Goal: Transaction & Acquisition: Purchase product/service

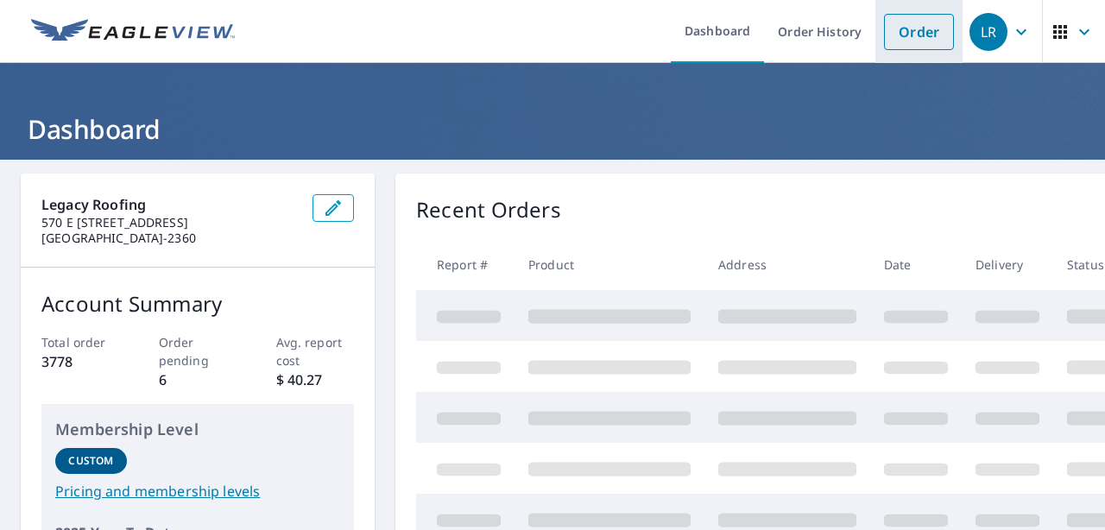
click at [884, 31] on link "Order" at bounding box center [919, 32] width 70 height 36
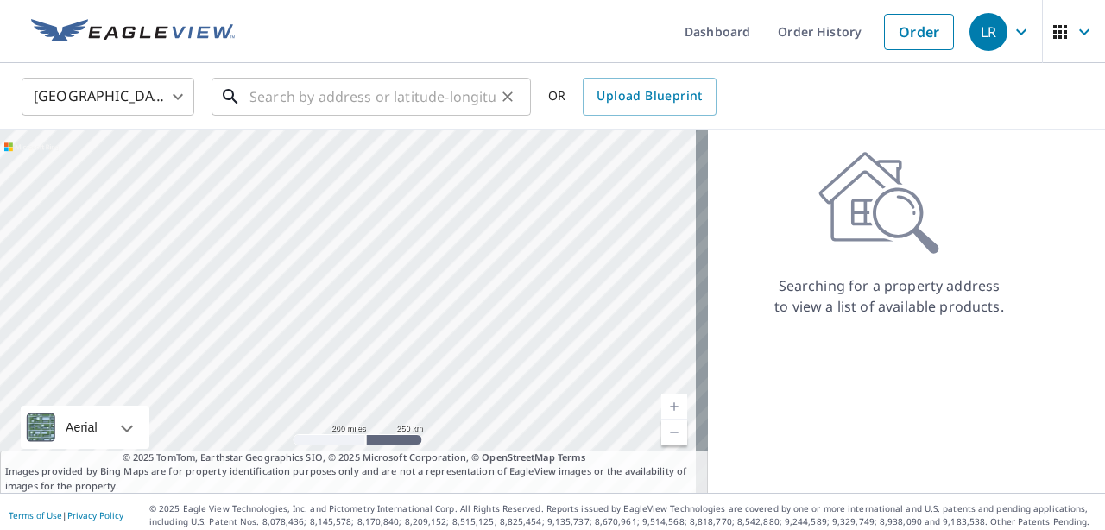
click at [354, 96] on input "text" at bounding box center [372, 96] width 246 height 48
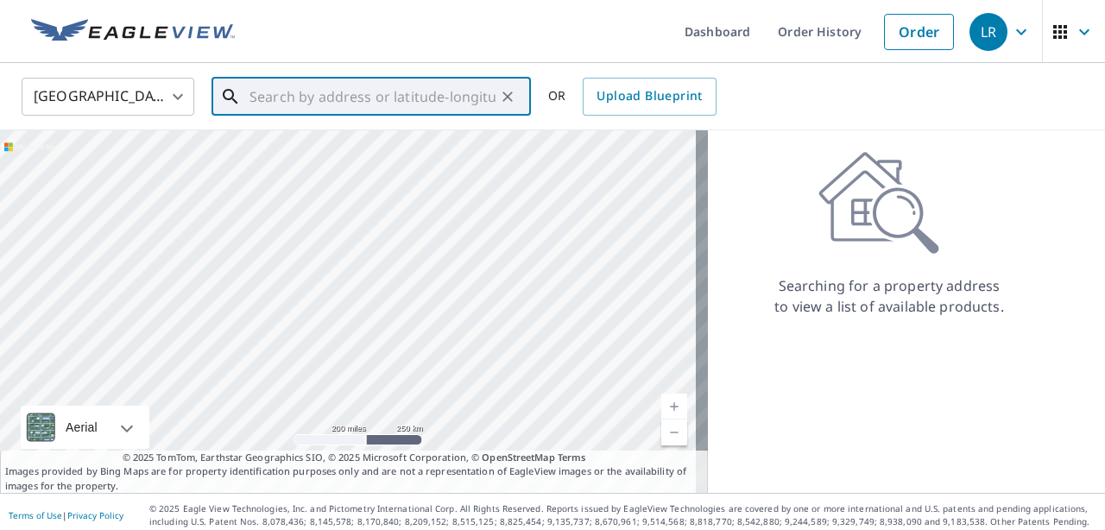
click at [269, 95] on input "text" at bounding box center [372, 96] width 246 height 48
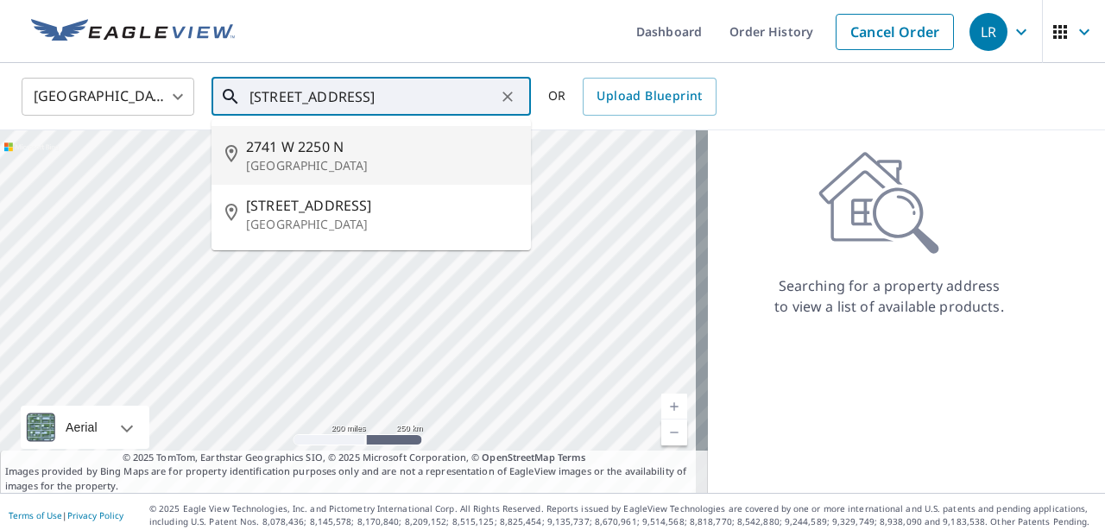
click at [342, 166] on p "[GEOGRAPHIC_DATA]" at bounding box center [381, 165] width 271 height 17
type input "[STREET_ADDRESS]"
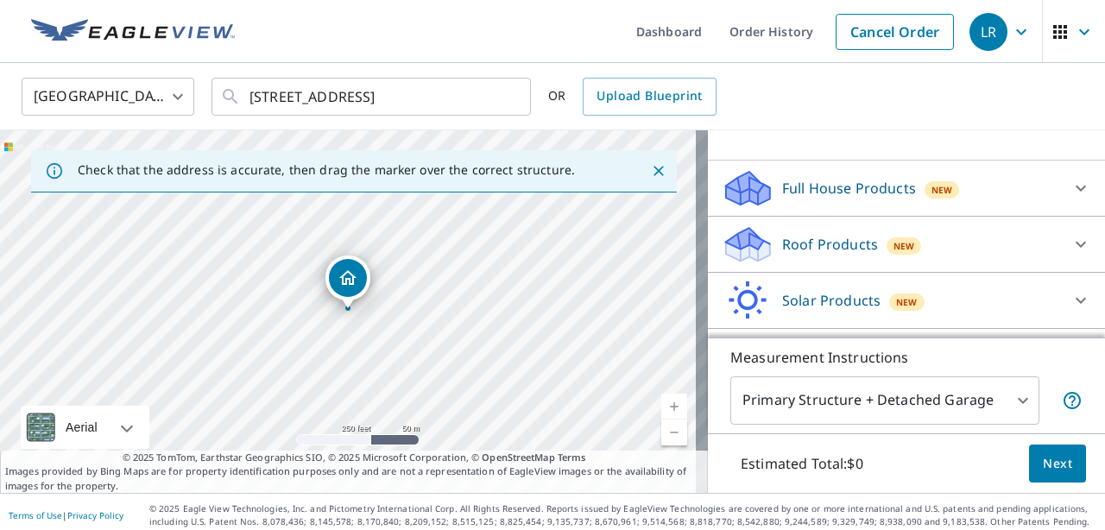
scroll to position [152, 0]
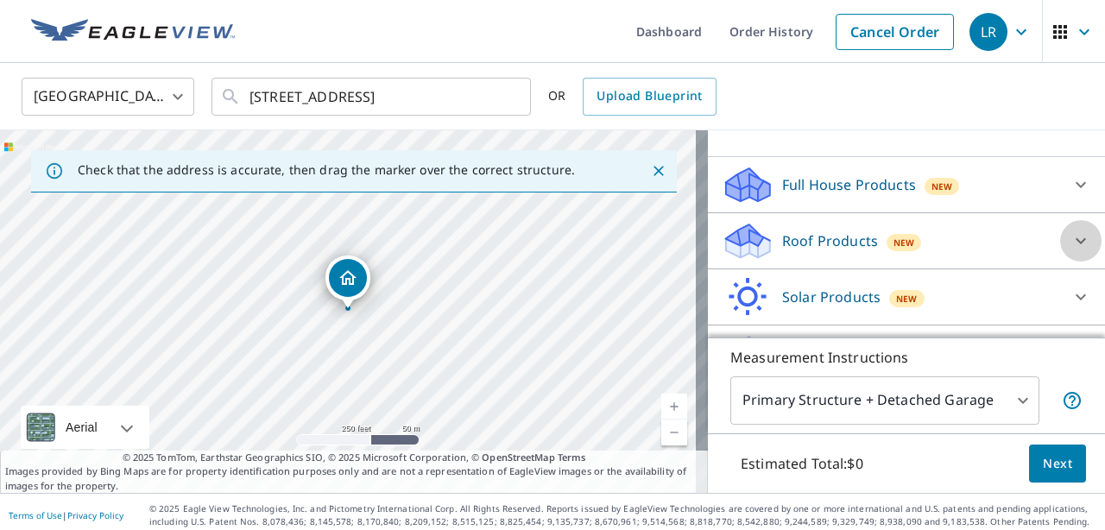
click at [1070, 236] on icon at bounding box center [1080, 240] width 21 height 21
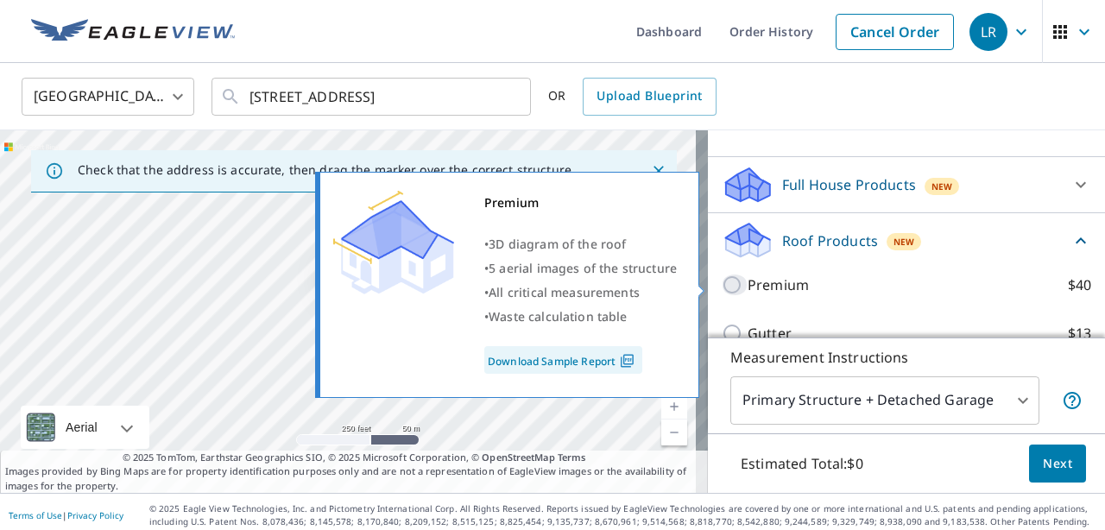
click at [724, 288] on input "Premium $40" at bounding box center [734, 284] width 26 height 21
checkbox input "true"
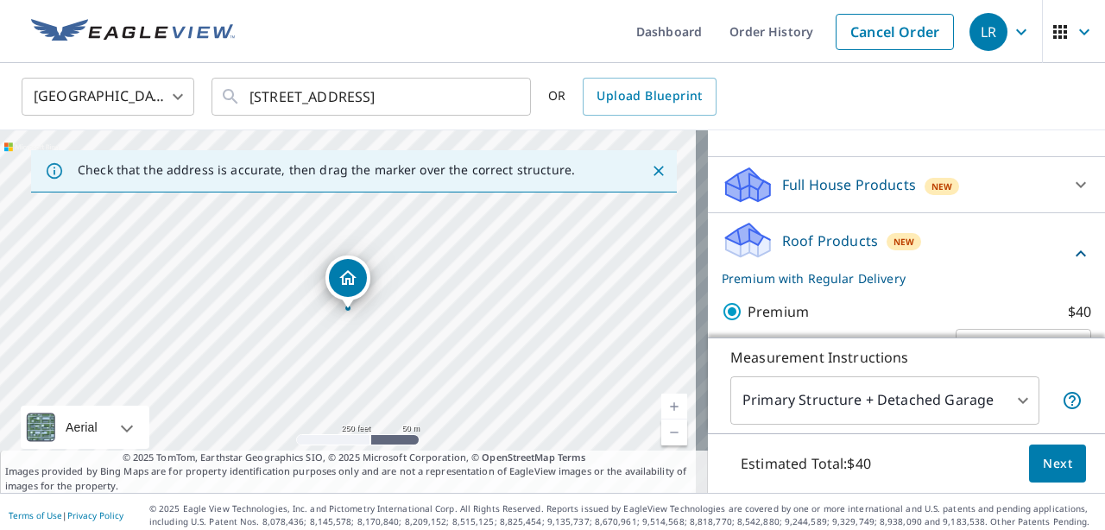
click at [1042, 467] on span "Next" at bounding box center [1056, 464] width 29 height 22
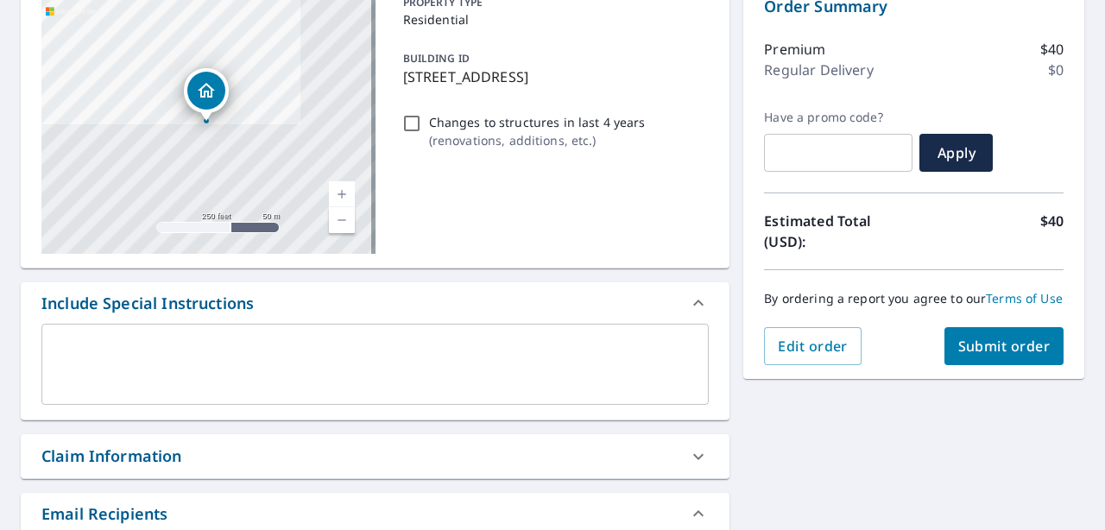
scroll to position [198, 0]
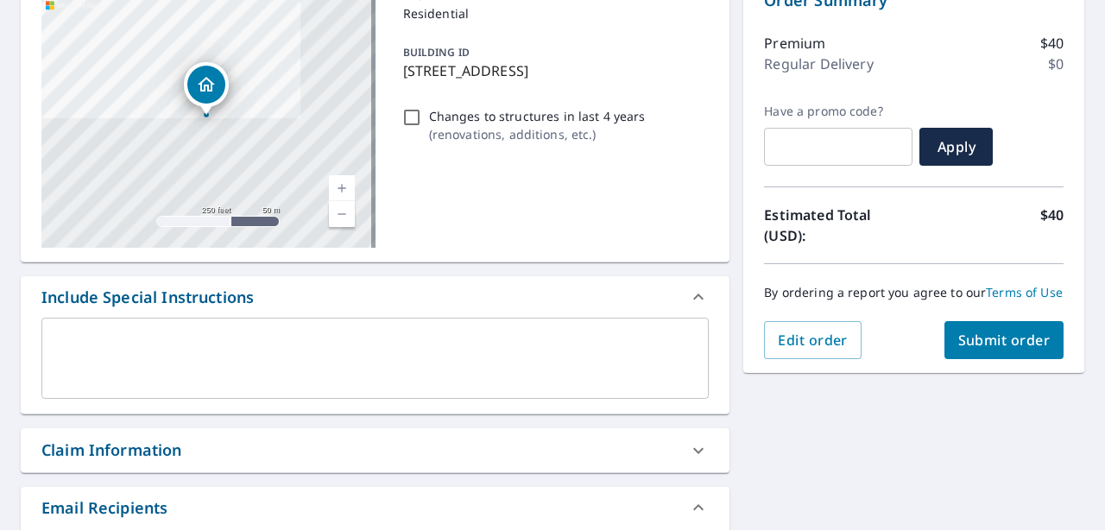
type input "[EMAIL_ADDRESS][DOMAIN_NAME]"
click at [975, 349] on span "Submit order" at bounding box center [1004, 340] width 92 height 19
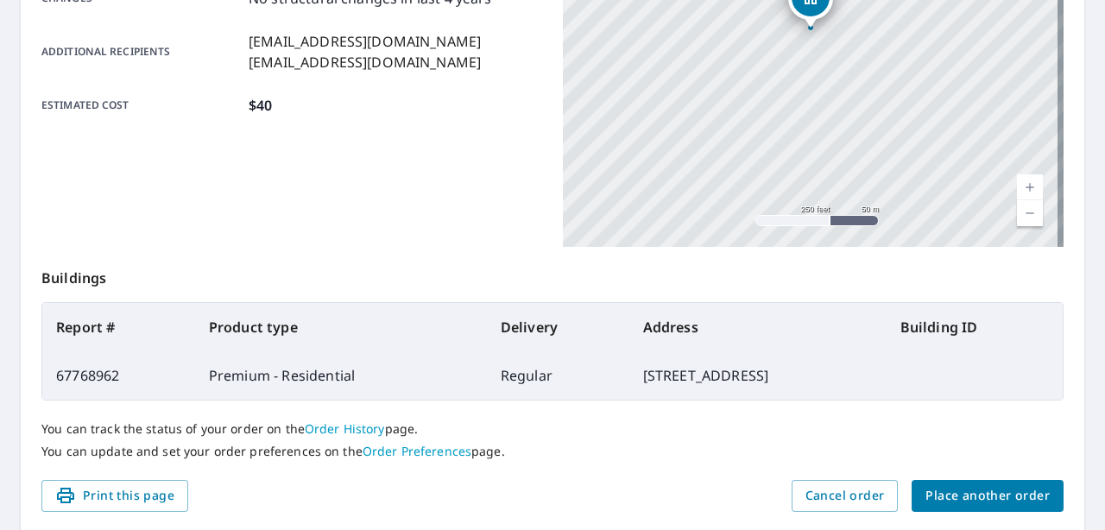
scroll to position [485, 0]
